Goal: Task Accomplishment & Management: Use online tool/utility

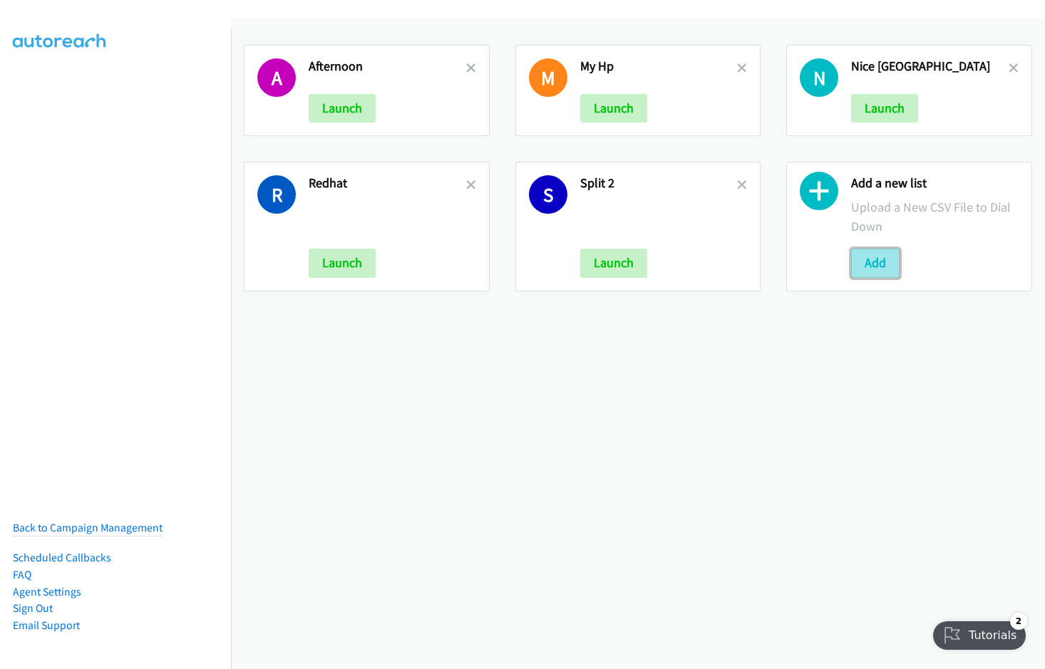
click at [855, 259] on button "Add" at bounding box center [875, 263] width 48 height 29
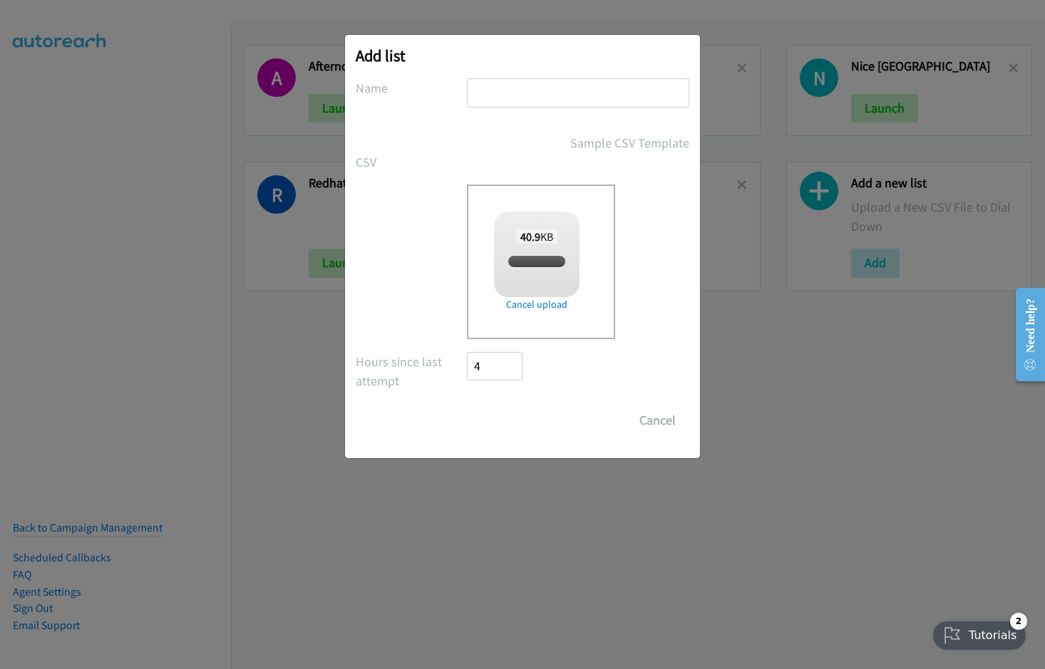
checkbox input "true"
click at [520, 88] on input "text" at bounding box center [578, 92] width 222 height 29
type input "TH"
click at [467, 406] on input "Save List" at bounding box center [504, 420] width 75 height 29
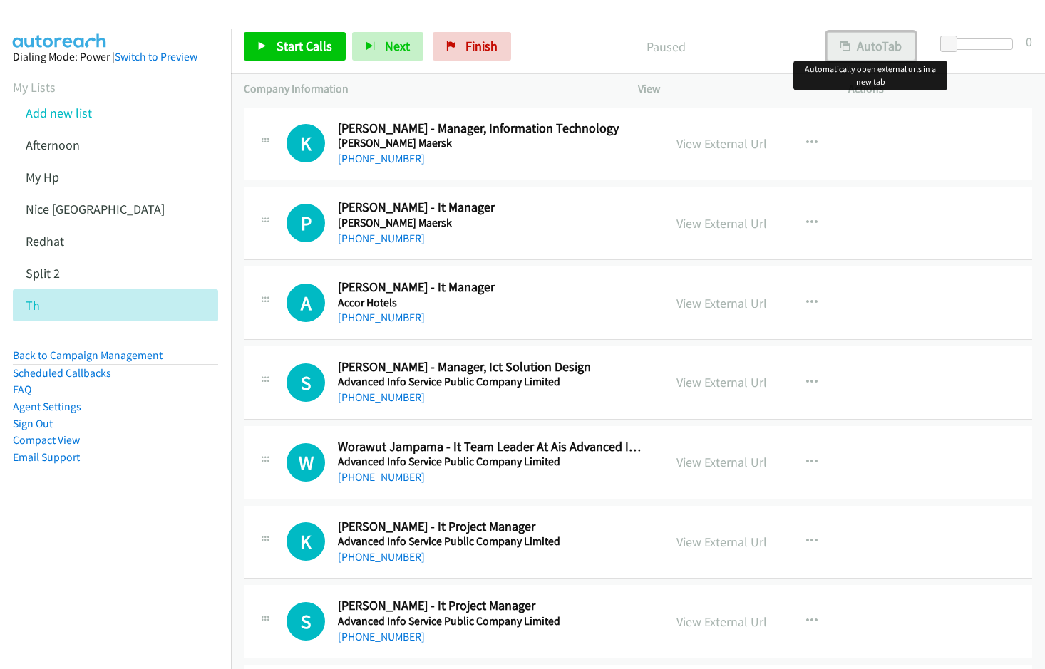
click at [885, 53] on button "AutoTab" at bounding box center [871, 46] width 88 height 29
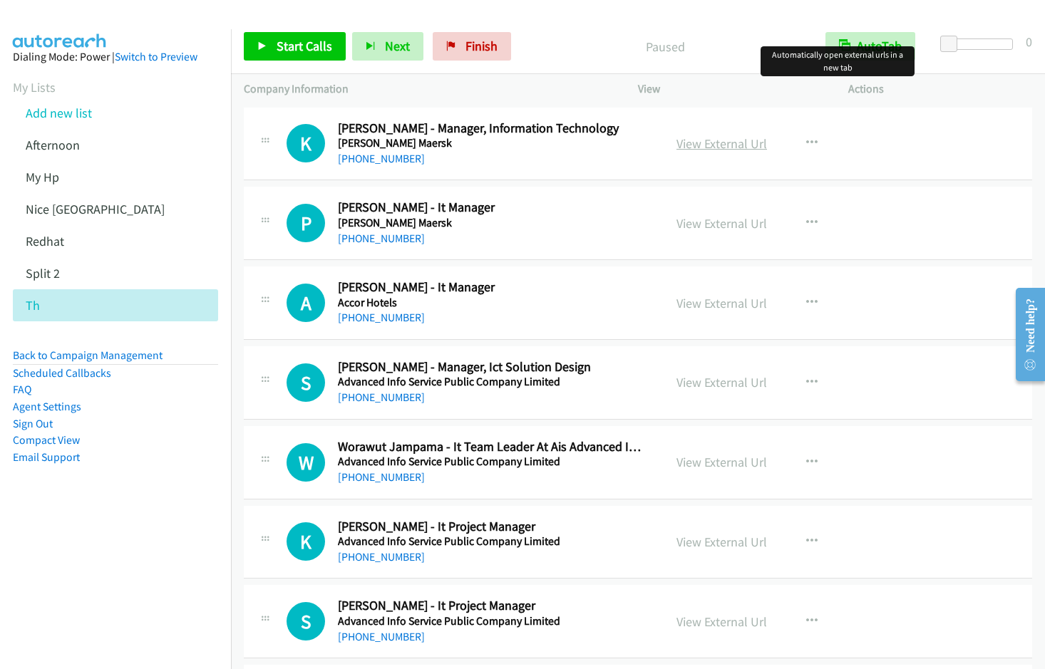
click at [721, 147] on link "View External Url" at bounding box center [722, 143] width 91 height 16
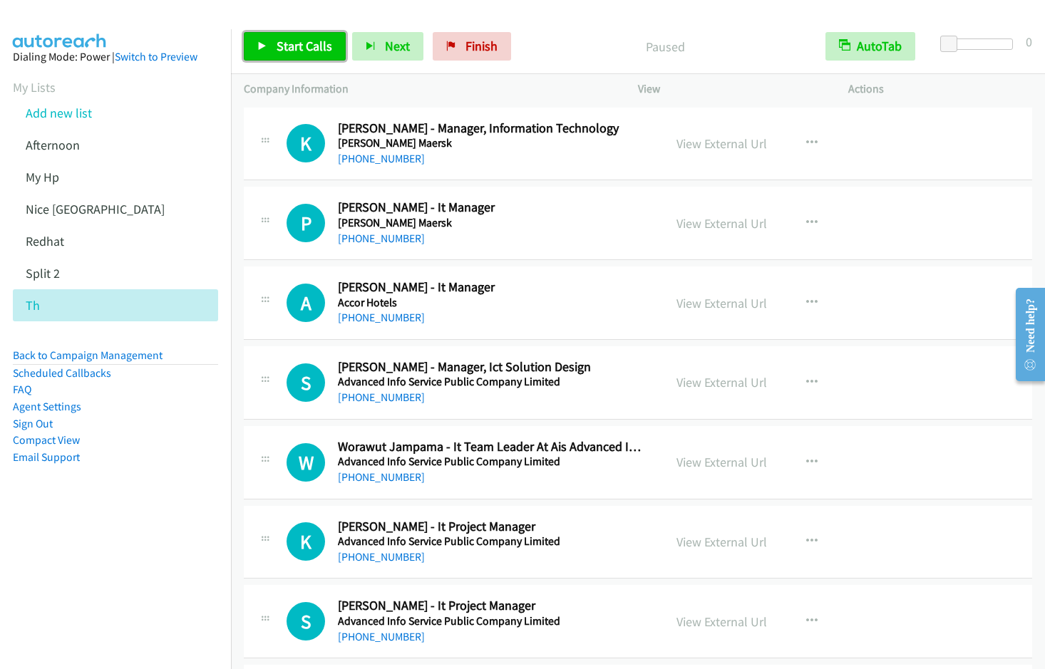
click at [279, 49] on span "Start Calls" at bounding box center [305, 46] width 56 height 16
click at [294, 44] on span "Pause" at bounding box center [293, 46] width 32 height 16
click at [285, 48] on span "Start Calls" at bounding box center [305, 46] width 56 height 16
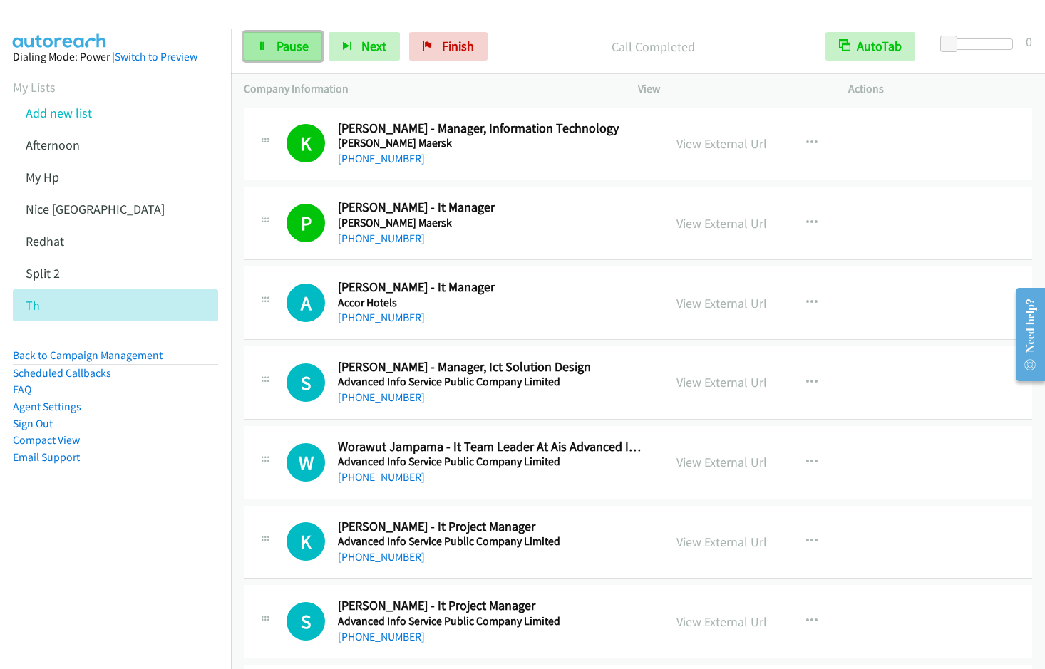
click at [284, 43] on span "Pause" at bounding box center [293, 46] width 32 height 16
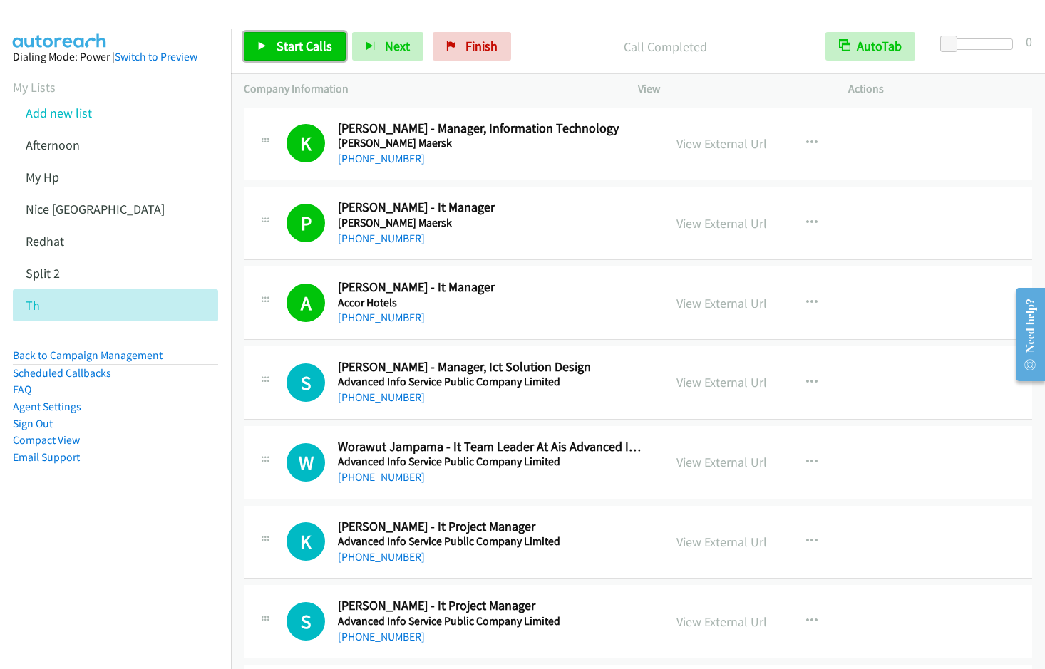
click at [277, 38] on span "Start Calls" at bounding box center [305, 46] width 56 height 16
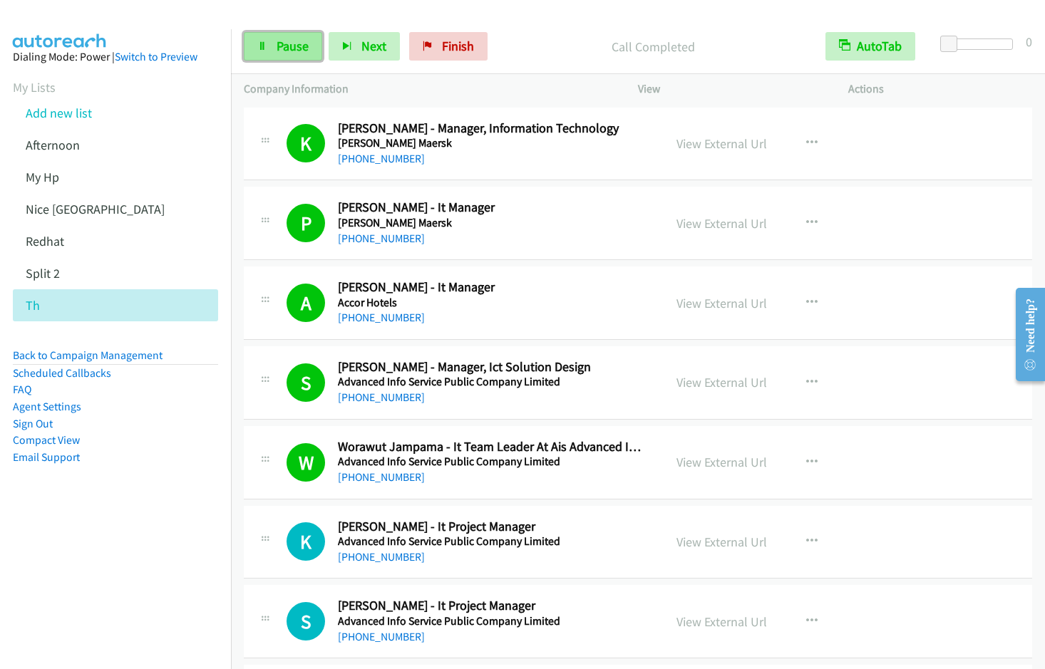
click at [289, 48] on span "Pause" at bounding box center [293, 46] width 32 height 16
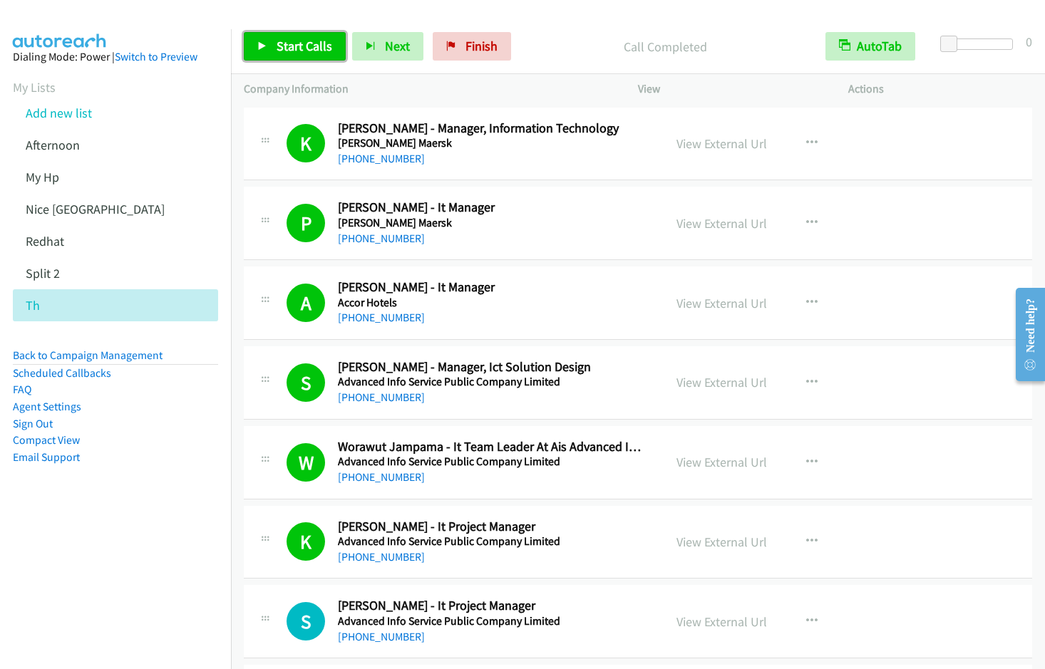
click at [306, 41] on span "Start Calls" at bounding box center [305, 46] width 56 height 16
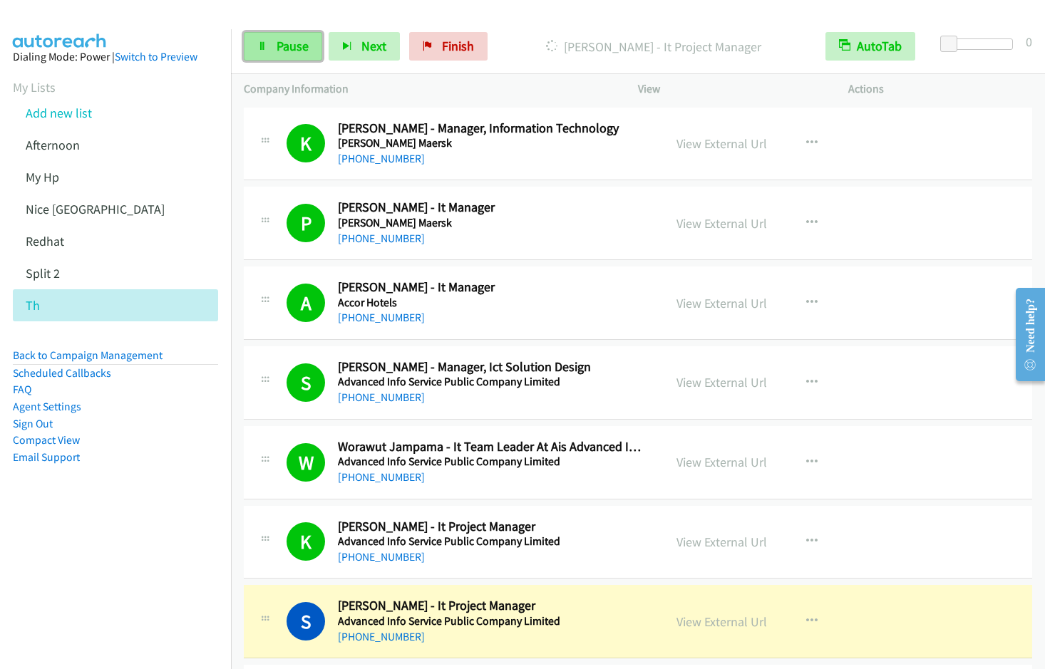
click at [284, 52] on span "Pause" at bounding box center [293, 46] width 32 height 16
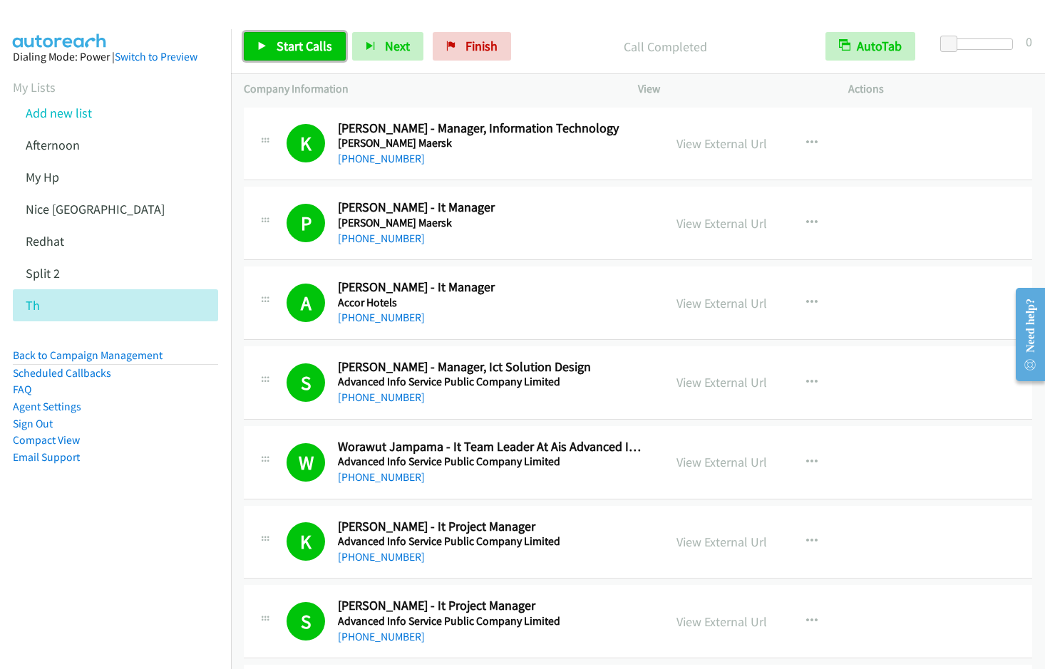
click at [290, 38] on span "Start Calls" at bounding box center [305, 46] width 56 height 16
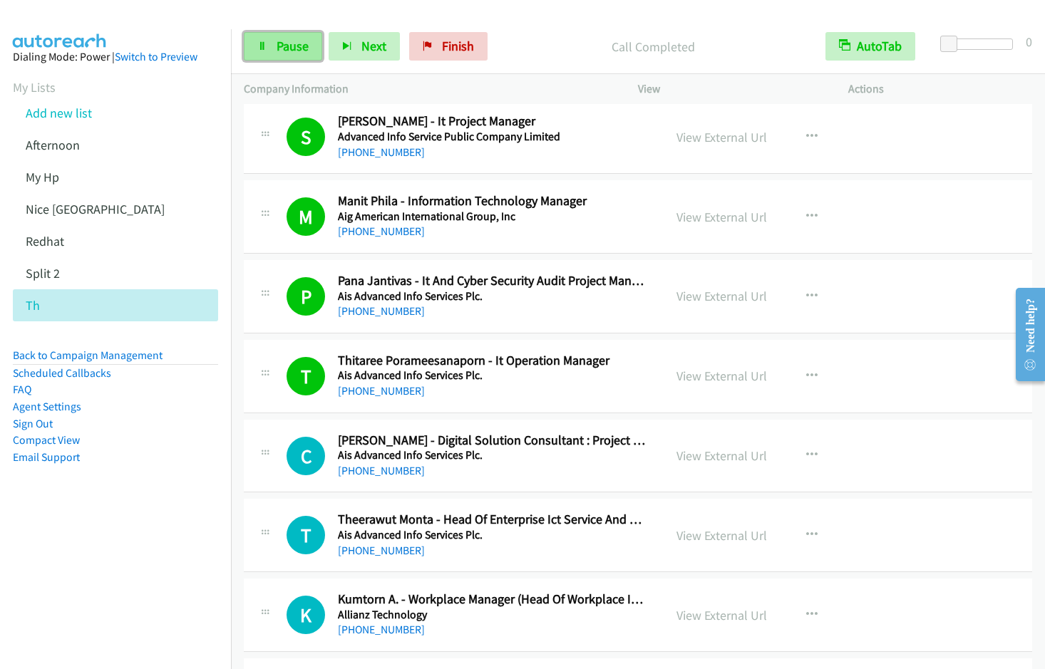
click at [279, 44] on span "Pause" at bounding box center [293, 46] width 32 height 16
